Goal: Transaction & Acquisition: Purchase product/service

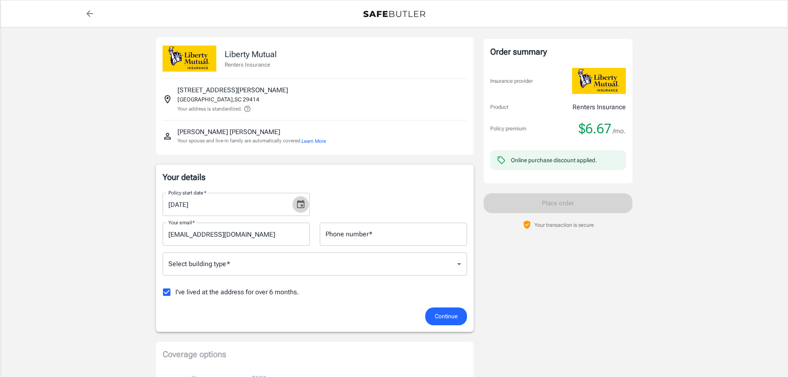
click at [298, 203] on icon "Choose date, selected date is Oct 4, 2025" at bounding box center [301, 204] width 10 height 10
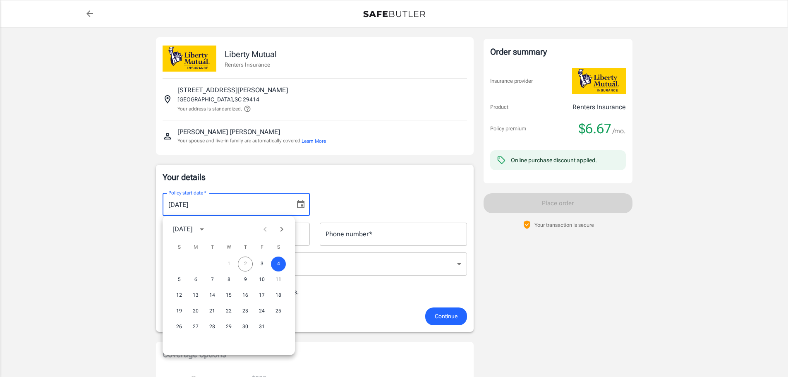
click at [245, 262] on div "1 2 3 4" at bounding box center [229, 264] width 132 height 15
click at [262, 261] on button "3" at bounding box center [261, 264] width 15 height 15
type input "[DATE]"
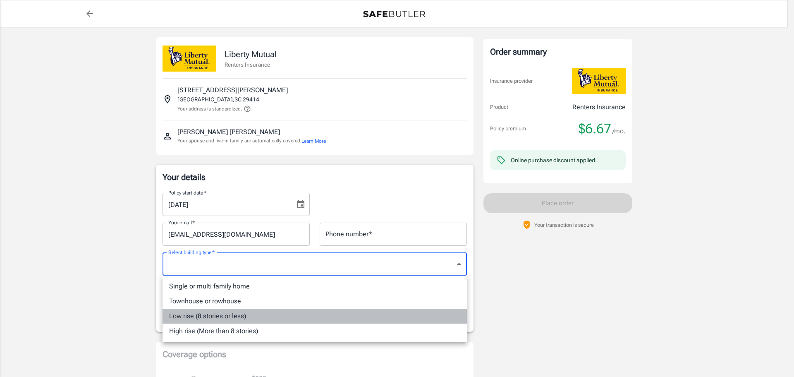
click at [216, 318] on li "Low rise (8 stories or less)" at bounding box center [315, 316] width 304 height 15
type input "lowrise"
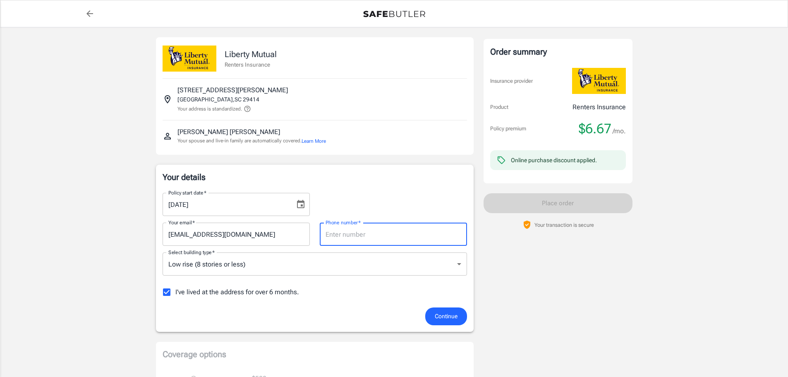
click at [381, 236] on input "Phone number   *" at bounding box center [393, 234] width 147 height 23
type input "4072010022"
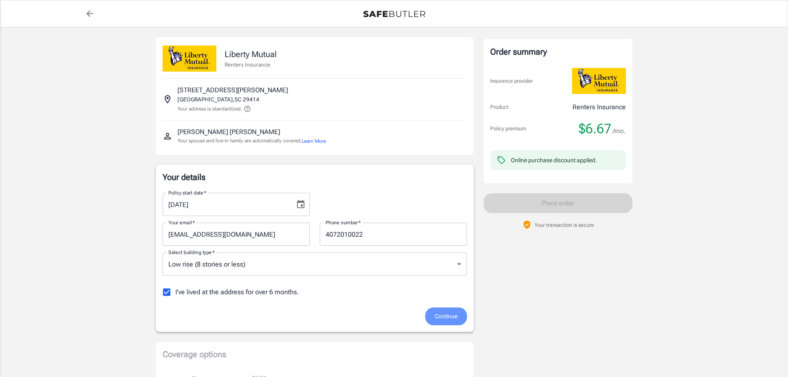
click at [453, 313] on span "Continue" at bounding box center [446, 316] width 23 height 10
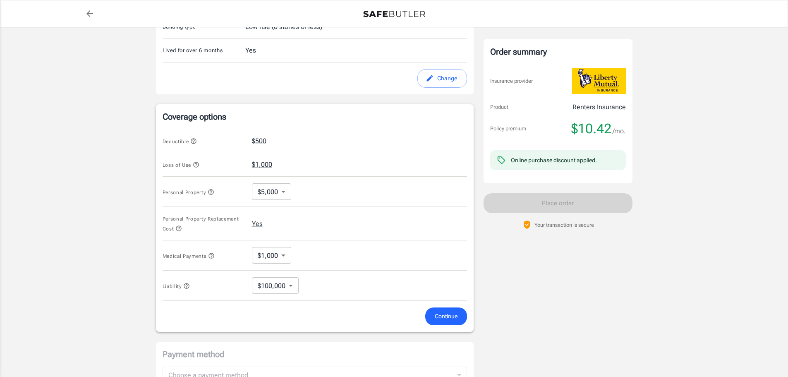
scroll to position [274, 0]
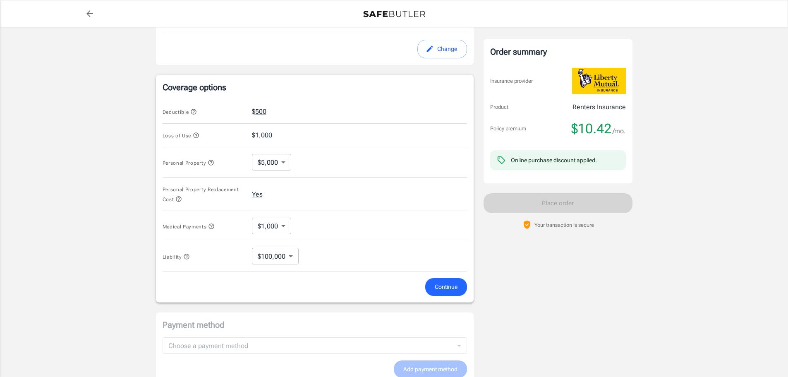
click at [266, 108] on div "Deductible $500" at bounding box center [315, 112] width 304 height 24
click at [266, 110] on button "$500" at bounding box center [259, 112] width 14 height 10
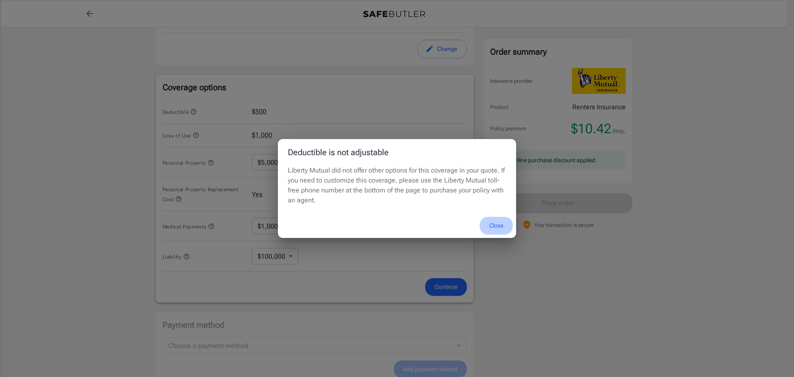
click at [498, 231] on button "Close" at bounding box center [496, 226] width 33 height 18
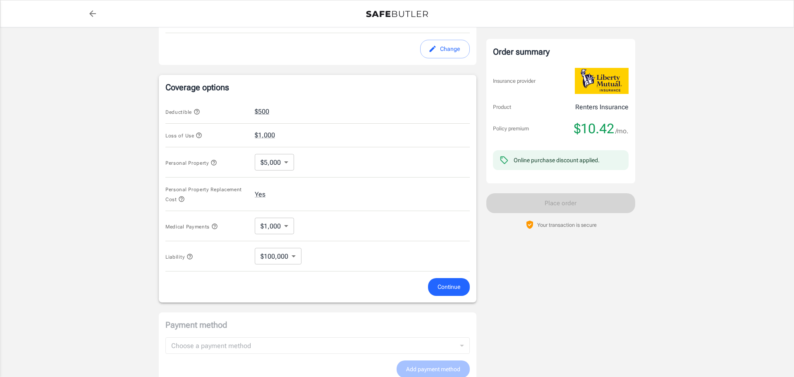
click at [284, 163] on body "Policy premium $ 10.42 /mo Liberty Mutual Renters Insurance [STREET_ADDRESS][PE…" at bounding box center [397, 121] width 794 height 790
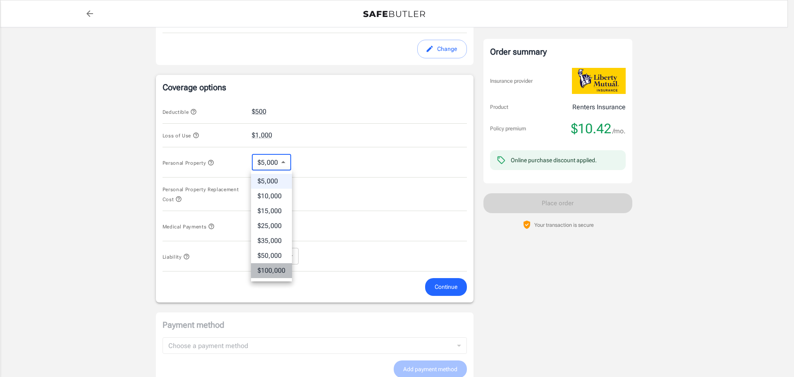
click at [280, 273] on li "$100,000" at bounding box center [271, 270] width 41 height 15
type input "100000"
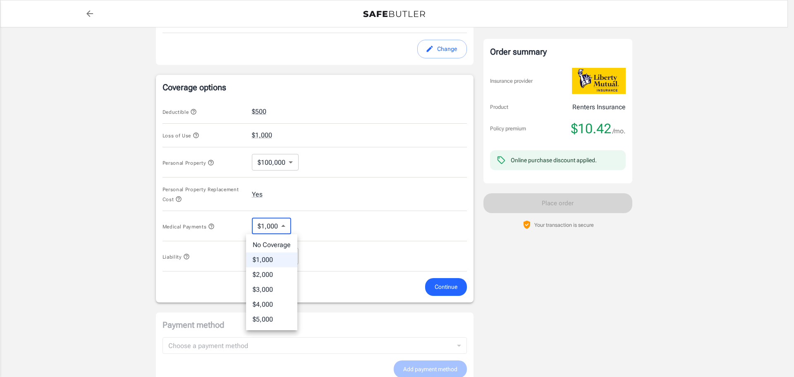
click at [282, 226] on body "Policy premium $ 10.42 /mo Liberty Mutual Renters Insurance [STREET_ADDRESS][PE…" at bounding box center [397, 121] width 794 height 790
click at [279, 244] on li "No Coverage" at bounding box center [271, 244] width 51 height 15
type input "No Coverage"
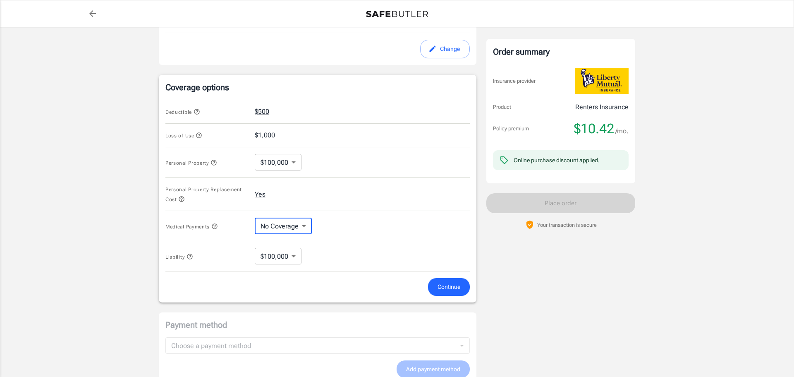
click at [289, 163] on body "Policy premium $ 10.42 /mo Liberty Mutual Renters Insurance [STREET_ADDRESS][PE…" at bounding box center [397, 121] width 794 height 790
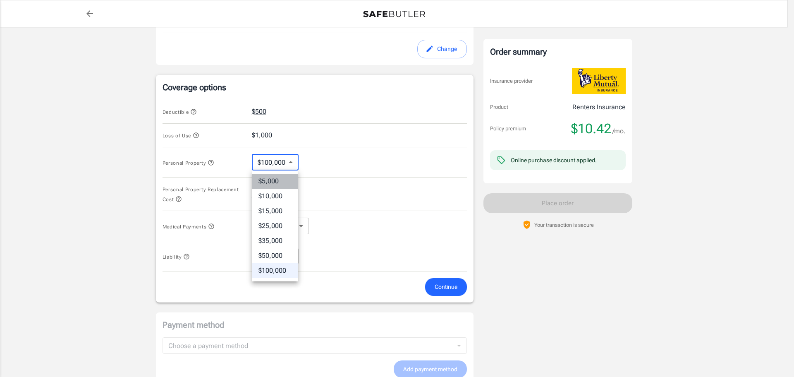
click at [278, 180] on li "$5,000" at bounding box center [275, 181] width 46 height 15
type input "5000"
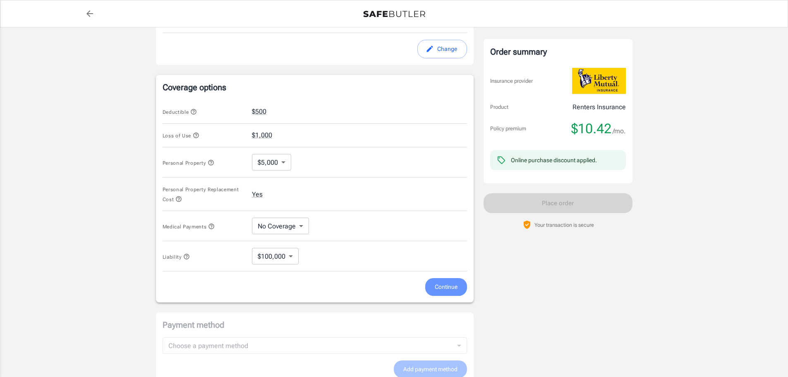
click at [449, 289] on span "Continue" at bounding box center [446, 287] width 23 height 10
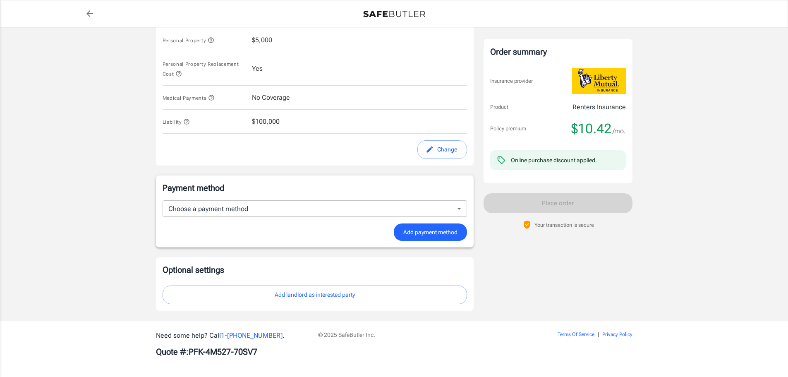
scroll to position [395, 0]
